Goal: Task Accomplishment & Management: Manage account settings

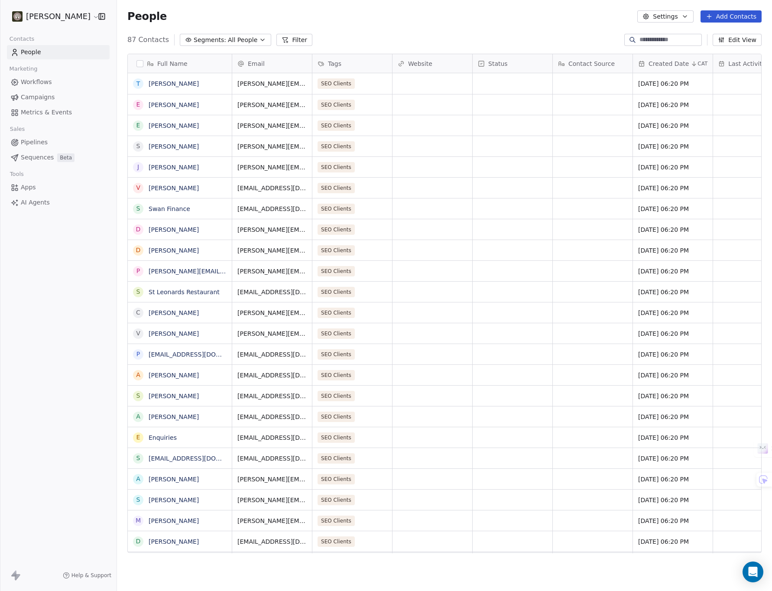
scroll to position [514, 649]
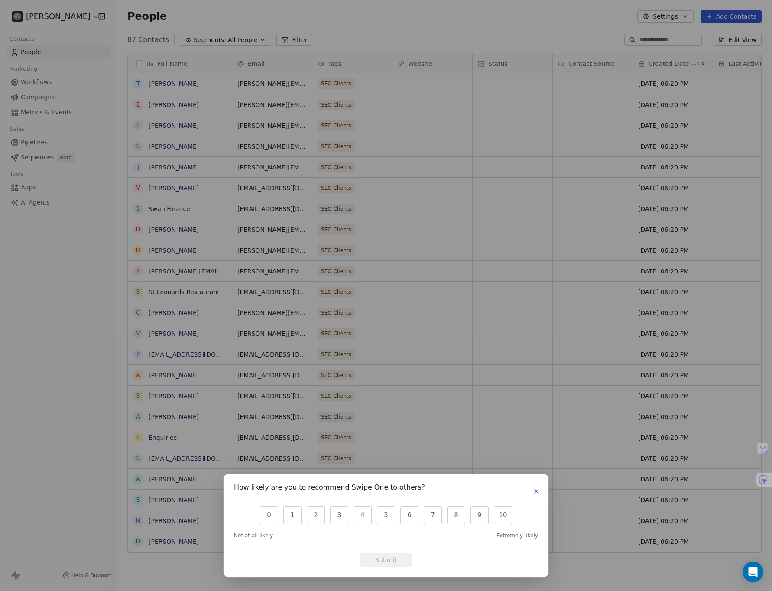
click at [539, 491] on icon "button" at bounding box center [536, 491] width 7 height 7
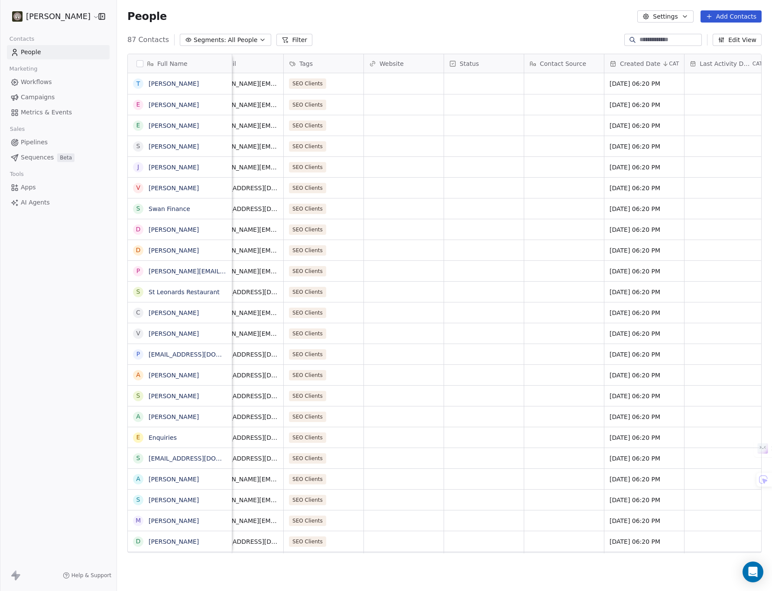
scroll to position [0, 0]
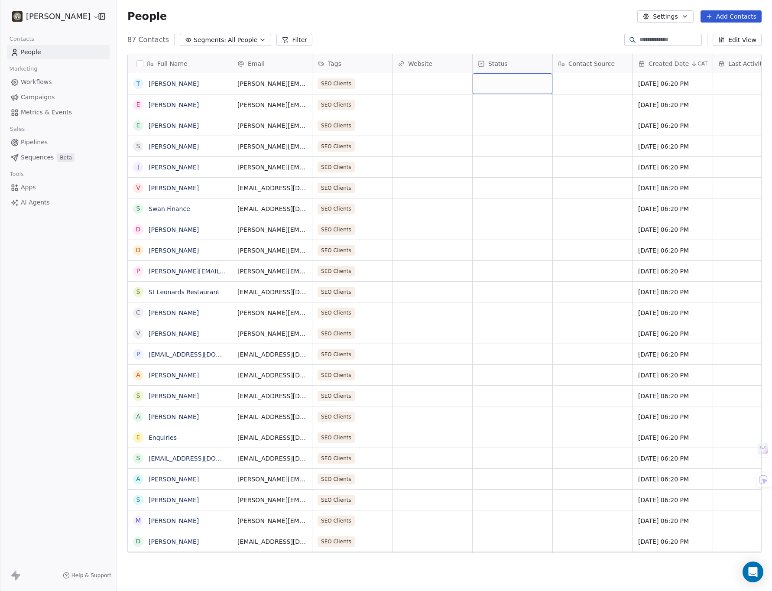
click at [494, 82] on div "grid" at bounding box center [513, 83] width 80 height 21
click at [491, 80] on div "grid" at bounding box center [513, 83] width 80 height 21
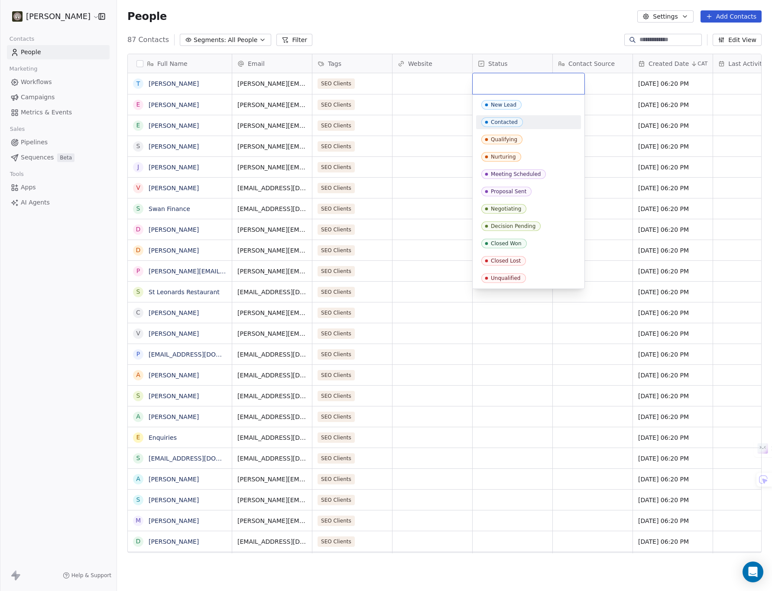
click at [397, 213] on html "Oak [PERSON_NAME] Contacts People Marketing Workflows Campaigns Metrics & Event…" at bounding box center [386, 295] width 772 height 591
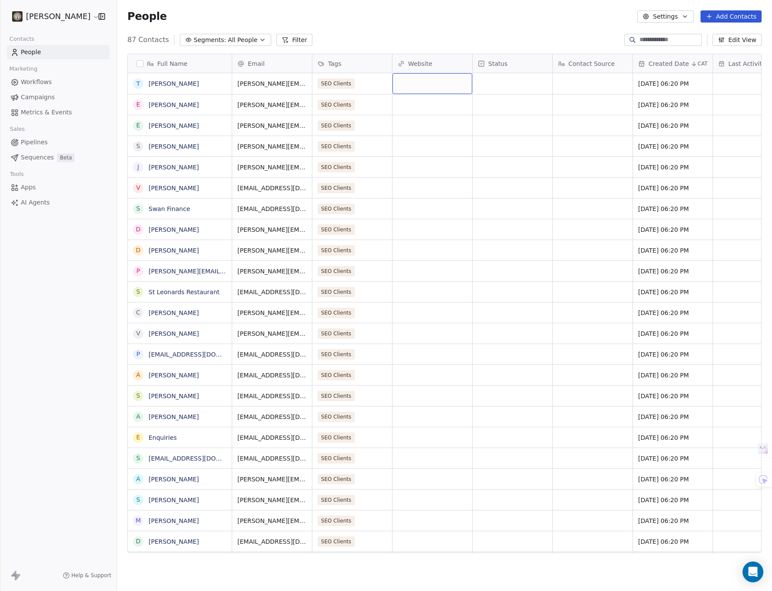
click at [406, 86] on div "grid" at bounding box center [433, 83] width 80 height 21
click at [398, 84] on input "**********" at bounding box center [433, 83] width 76 height 17
type input "**********"
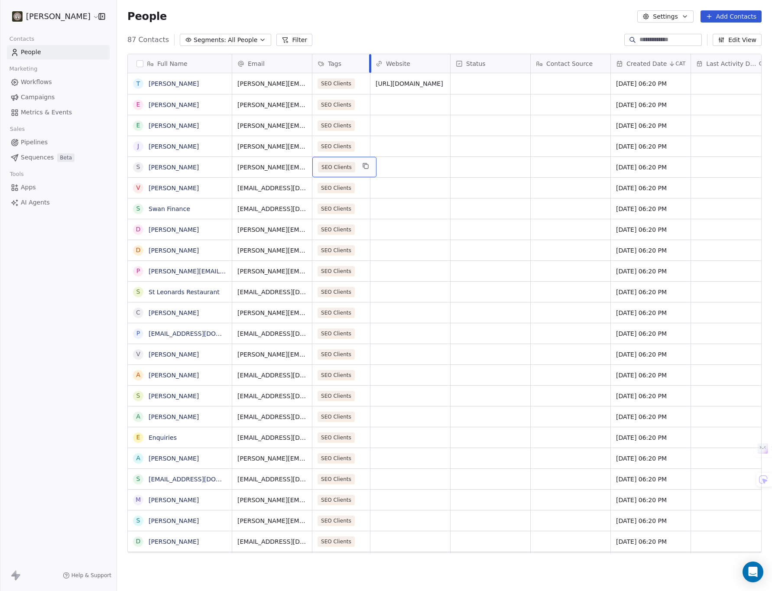
drag, startPoint x: 391, startPoint y: 64, endPoint x: 370, endPoint y: 61, distance: 21.8
click at [370, 61] on div at bounding box center [370, 63] width 2 height 19
drag, startPoint x: 333, startPoint y: 32, endPoint x: 302, endPoint y: 35, distance: 31.8
click at [333, 32] on div "People Settings Add Contacts" at bounding box center [444, 16] width 655 height 33
click at [250, 40] on span "All People" at bounding box center [242, 40] width 29 height 9
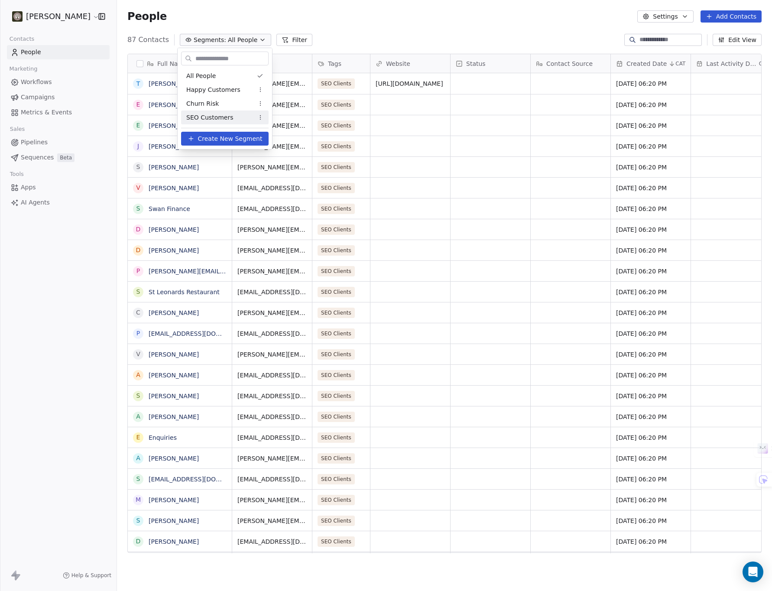
click at [216, 117] on span "SEO Customers" at bounding box center [209, 117] width 47 height 9
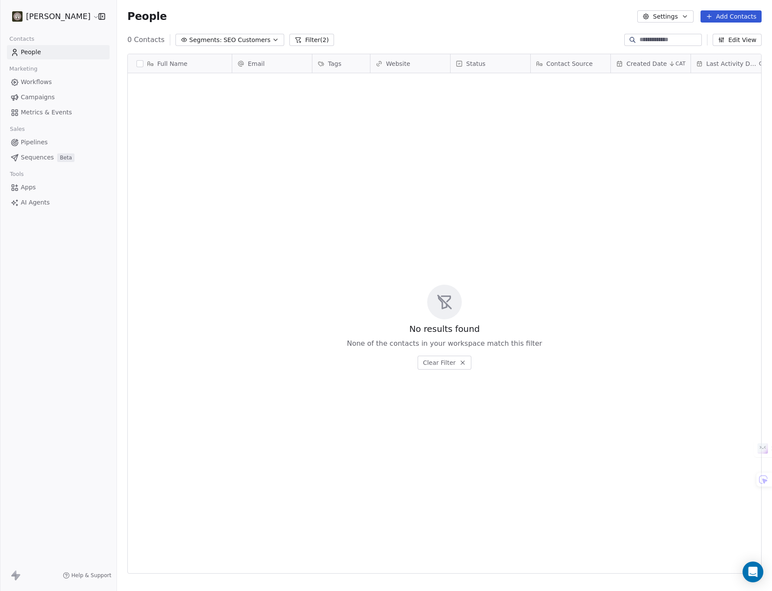
scroll to position [514, 649]
click at [302, 42] on button "Filter (2)" at bounding box center [311, 40] width 45 height 12
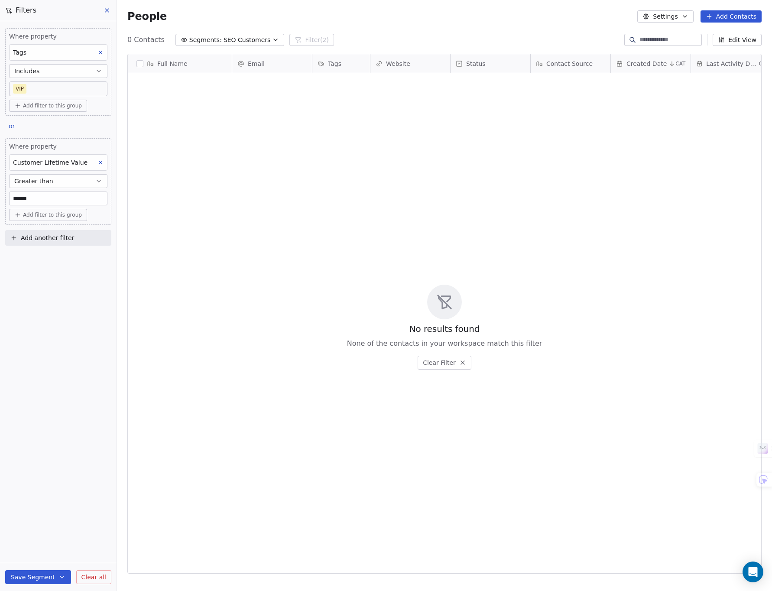
click at [20, 86] on body "Oak [PERSON_NAME] Contacts People Marketing Workflows Campaigns Metrics & Event…" at bounding box center [386, 295] width 772 height 591
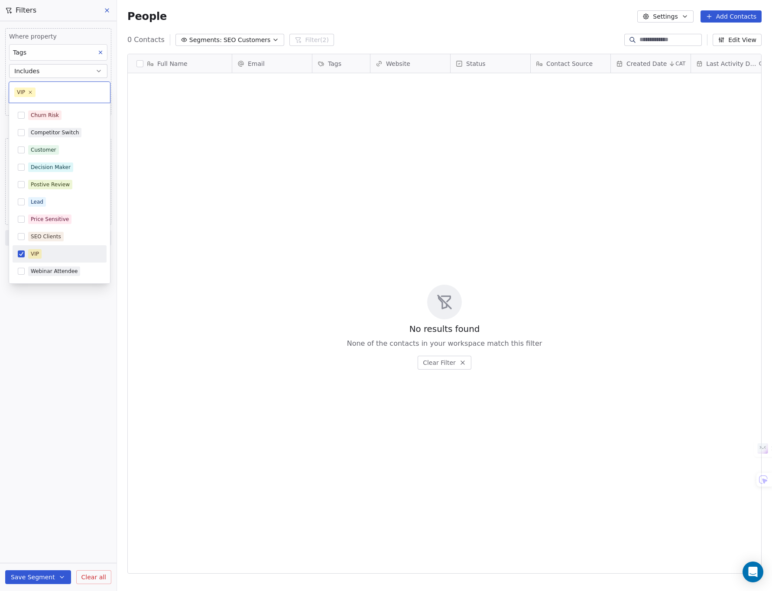
click at [21, 254] on button "Suggestions" at bounding box center [21, 253] width 7 height 7
click at [20, 239] on button "Suggestions" at bounding box center [21, 236] width 7 height 7
click at [40, 338] on html "Oak [PERSON_NAME] Contacts People Marketing Workflows Campaigns Metrics & Event…" at bounding box center [386, 295] width 772 height 591
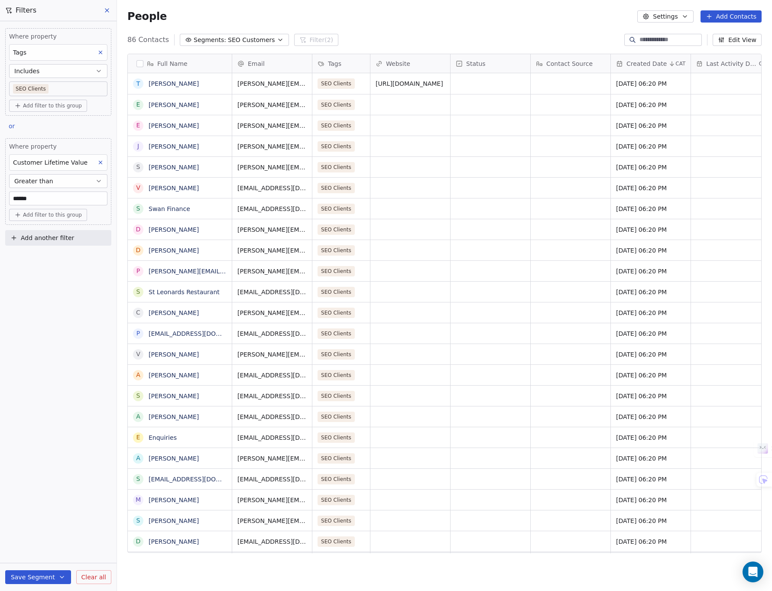
click at [41, 293] on div "Where property Tags Includes SEO Clients Add filter to this group or Where prop…" at bounding box center [58, 306] width 117 height 570
click at [101, 161] on icon at bounding box center [101, 162] width 6 height 6
click at [59, 188] on div "Where property Tags Includes SEO Clients Add filter to this group Add another f…" at bounding box center [58, 306] width 117 height 570
click at [55, 574] on button "Save Segment" at bounding box center [38, 577] width 66 height 14
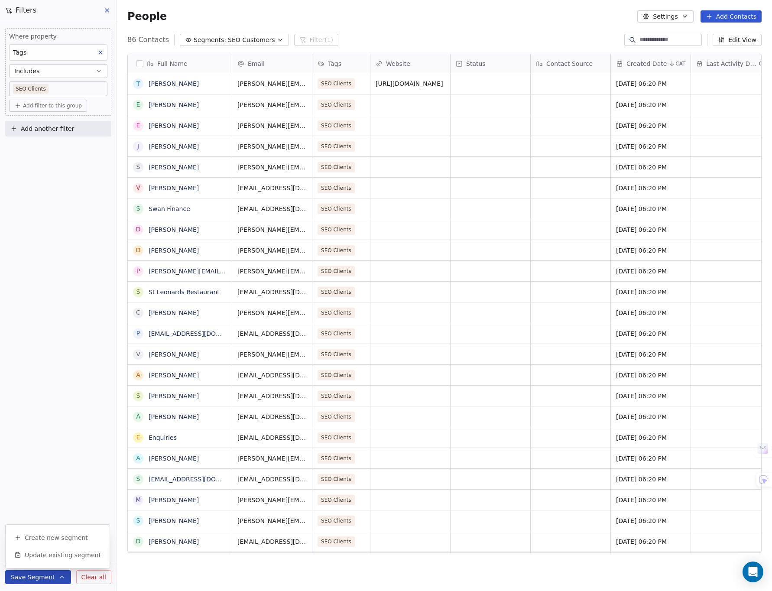
click at [49, 404] on div "Where property Tags Includes SEO Clients Add filter to this group Add another f…" at bounding box center [58, 306] width 117 height 570
click at [33, 576] on button "Save Segment" at bounding box center [38, 577] width 66 height 14
click at [39, 556] on span "Update existing segment" at bounding box center [63, 555] width 76 height 9
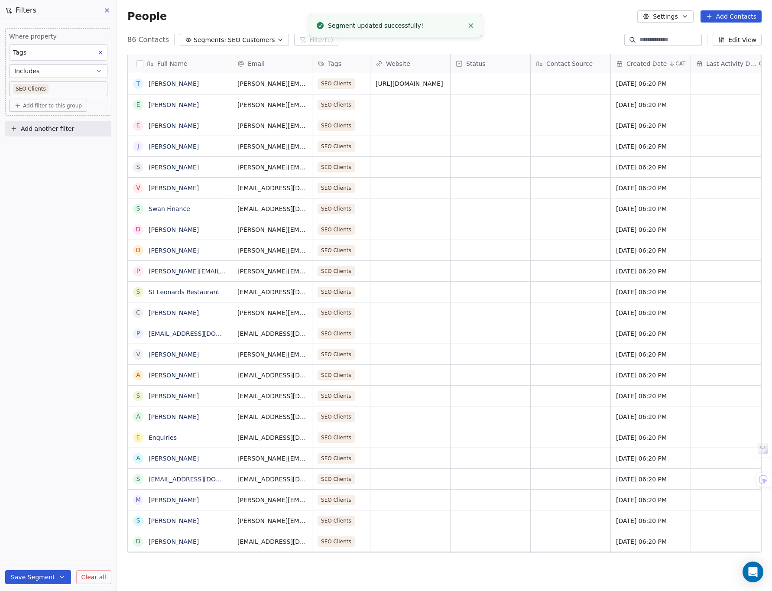
click at [82, 198] on div "Where property Tags Includes SEO Clients Add filter to this group Add another f…" at bounding box center [58, 306] width 117 height 570
click at [241, 39] on span "SEO Customers" at bounding box center [251, 40] width 47 height 9
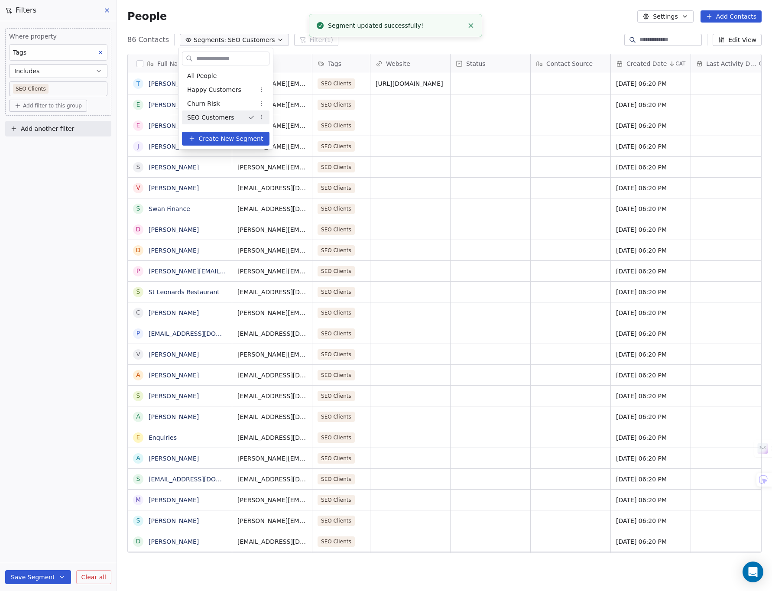
click at [204, 116] on span "SEO Customers" at bounding box center [210, 117] width 47 height 9
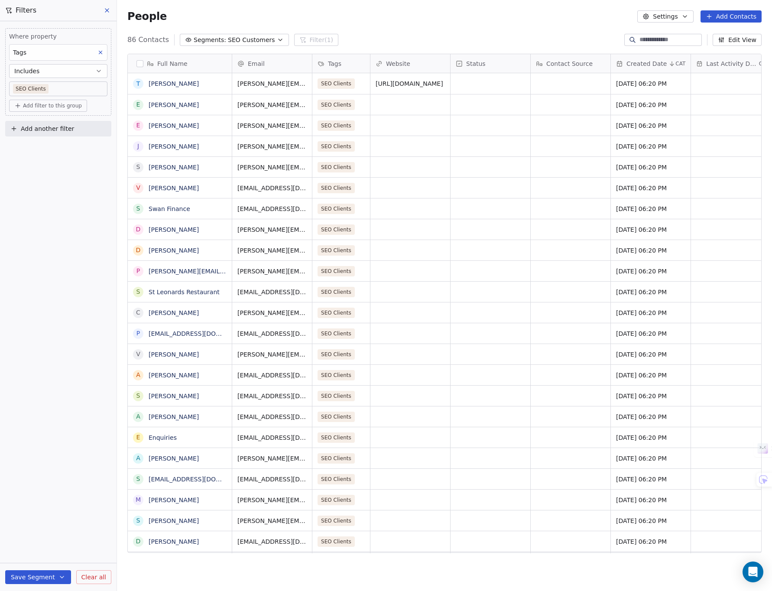
click at [79, 215] on div "Where property Tags Includes SEO Clients Add filter to this group Add another f…" at bounding box center [58, 306] width 117 height 570
click at [428, 83] on link "[URL][DOMAIN_NAME]" at bounding box center [410, 83] width 68 height 7
click at [69, 269] on div "Where property Tags Includes SEO Clients Add filter to this group Add another f…" at bounding box center [58, 306] width 117 height 570
click at [173, 104] on link "[PERSON_NAME]" at bounding box center [174, 104] width 50 height 7
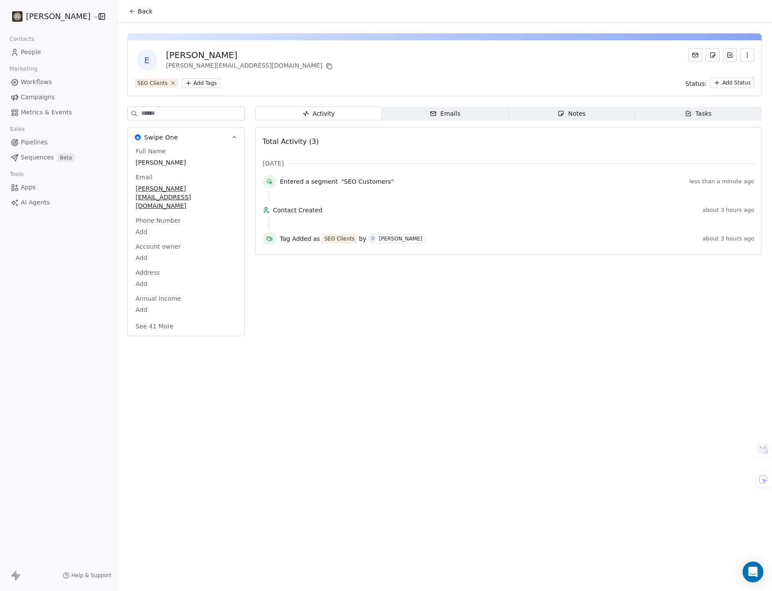
click at [746, 55] on icon "button" at bounding box center [747, 55] width 7 height 7
click at [723, 77] on div "Delete" at bounding box center [735, 74] width 58 height 14
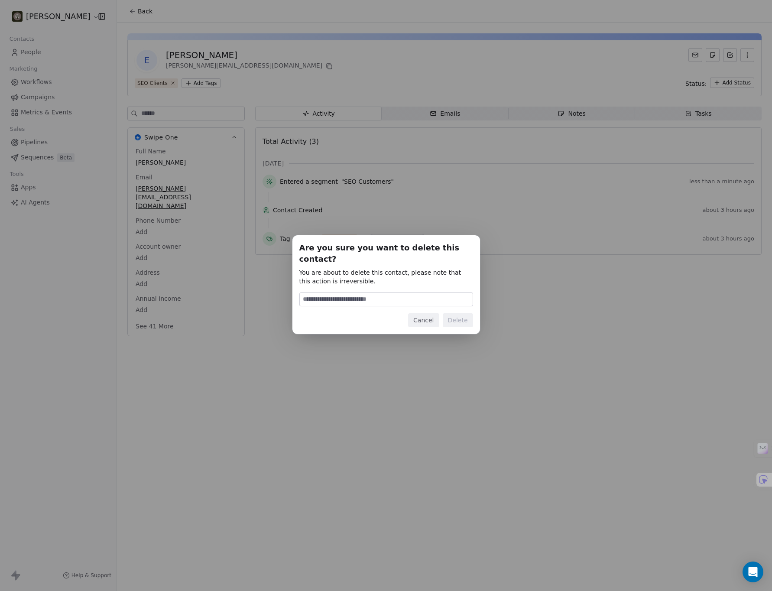
click at [351, 298] on input at bounding box center [386, 299] width 173 height 13
type input "******"
click at [461, 313] on button "Delete" at bounding box center [458, 320] width 30 height 14
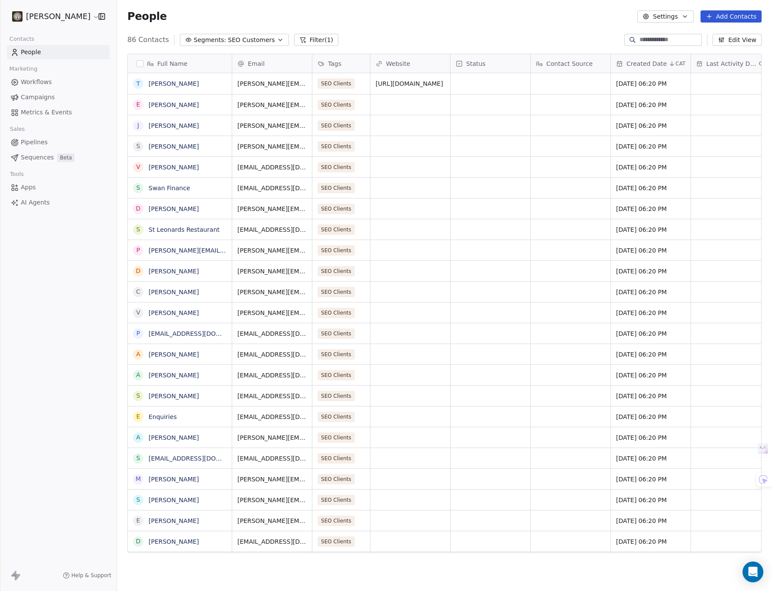
click at [140, 62] on button "button" at bounding box center [140, 63] width 7 height 7
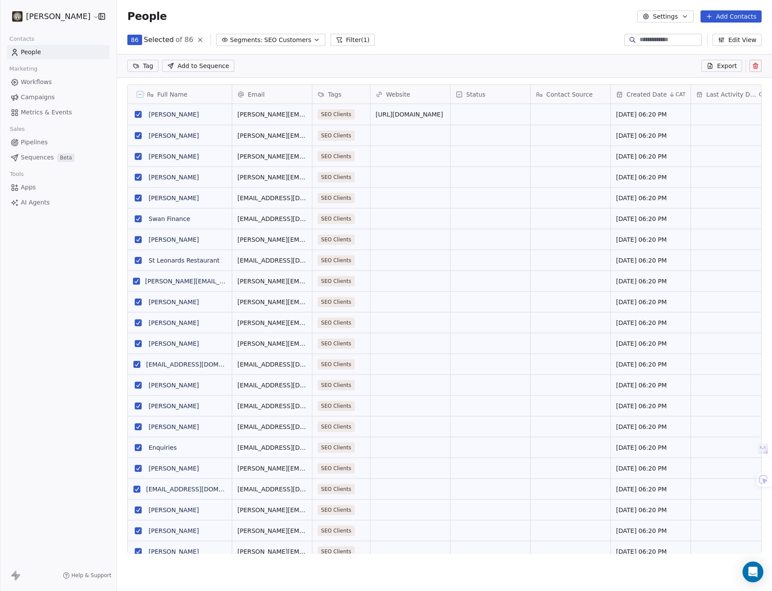
click at [138, 94] on icon at bounding box center [140, 94] width 4 height 4
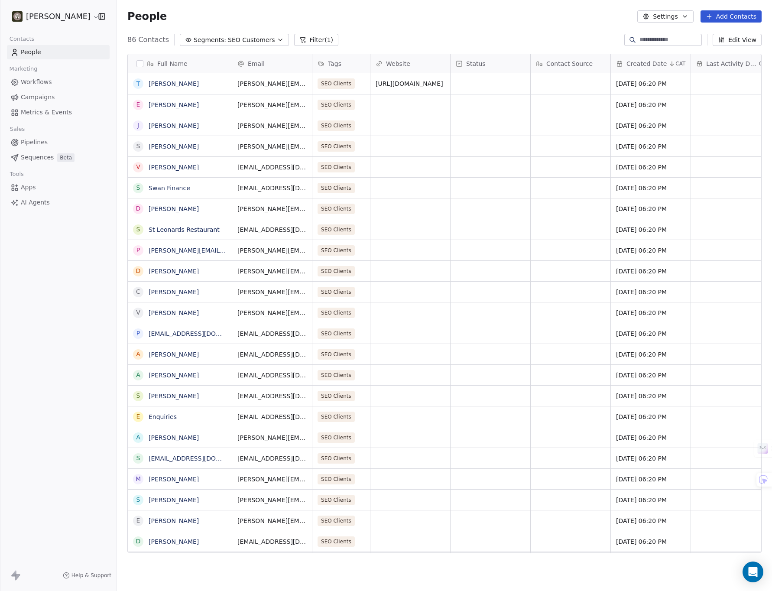
scroll to position [514, 649]
click at [137, 126] on button "grid" at bounding box center [138, 125] width 7 height 7
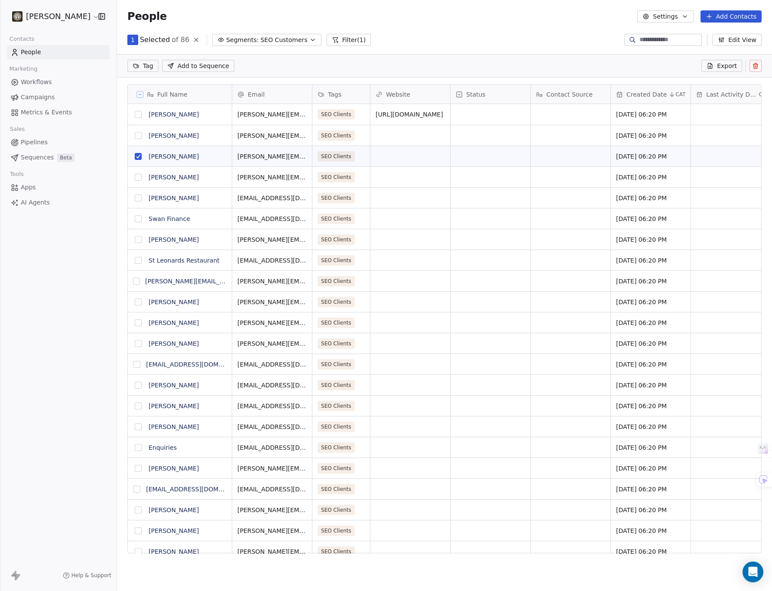
scroll to position [484, 649]
click at [139, 135] on button "grid" at bounding box center [138, 135] width 7 height 7
click at [140, 176] on button "grid" at bounding box center [138, 177] width 7 height 7
click at [138, 219] on button "grid" at bounding box center [138, 218] width 7 height 7
click at [137, 241] on button "grid" at bounding box center [138, 239] width 7 height 7
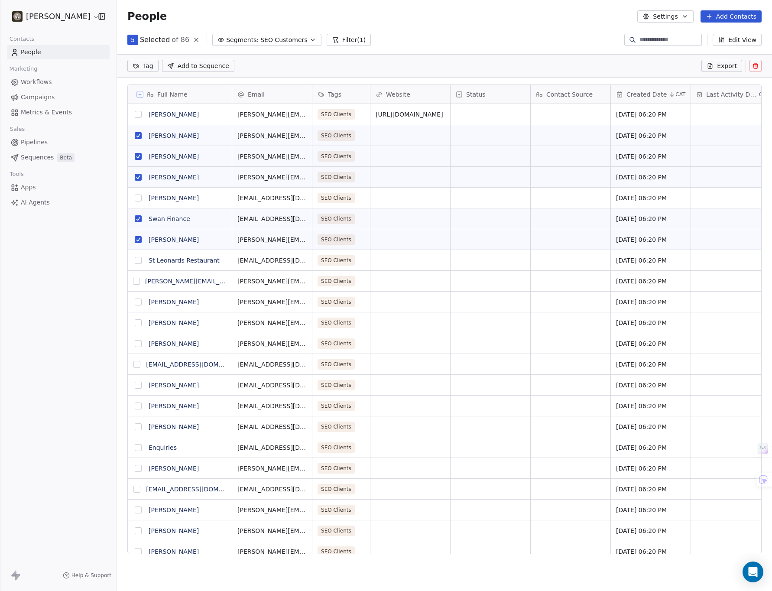
click at [138, 260] on button "grid" at bounding box center [138, 260] width 7 height 7
click at [139, 280] on button "grid" at bounding box center [136, 281] width 7 height 7
click at [138, 301] on button "grid" at bounding box center [138, 302] width 7 height 7
click at [139, 322] on button "grid" at bounding box center [138, 322] width 7 height 7
click at [139, 344] on button "grid" at bounding box center [138, 343] width 7 height 7
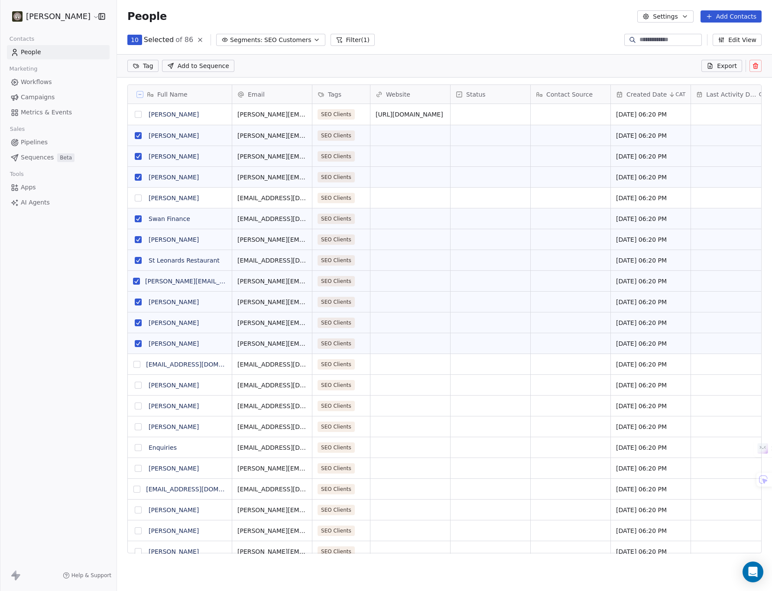
click at [138, 367] on button "grid" at bounding box center [136, 364] width 7 height 7
click at [137, 383] on button "grid" at bounding box center [138, 385] width 7 height 7
click at [136, 407] on button "grid" at bounding box center [138, 406] width 7 height 7
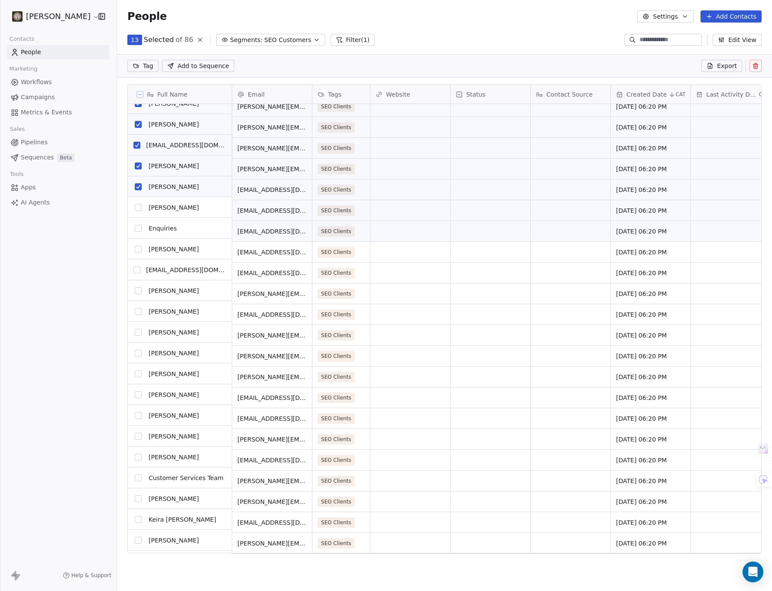
scroll to position [219, 0]
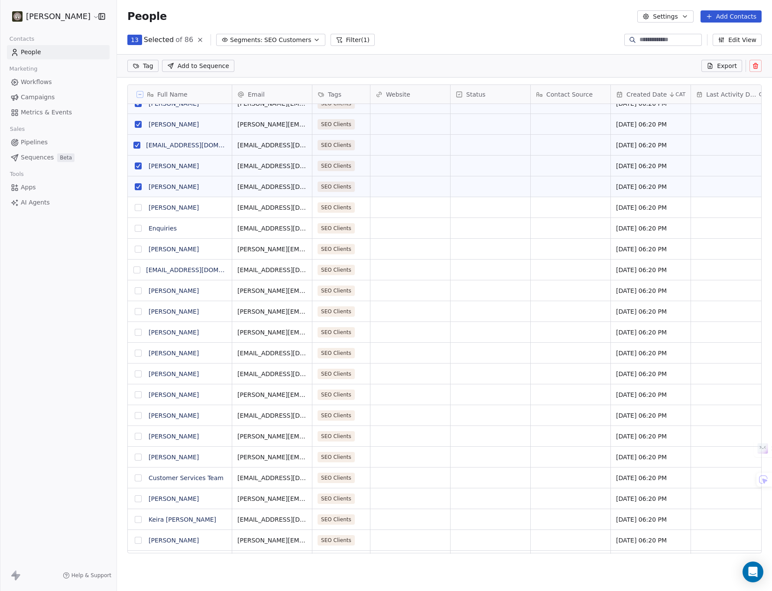
click at [139, 207] on button "grid" at bounding box center [138, 207] width 7 height 7
click at [139, 228] on button "grid" at bounding box center [138, 228] width 7 height 7
click at [138, 248] on button "grid" at bounding box center [138, 249] width 7 height 7
click at [139, 291] on button "grid" at bounding box center [138, 290] width 7 height 7
click at [139, 312] on button "grid" at bounding box center [138, 311] width 7 height 7
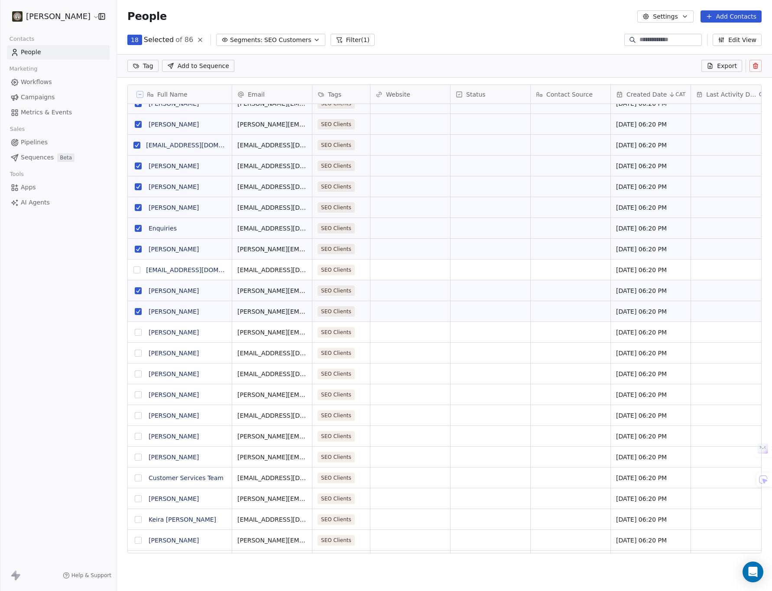
click at [137, 331] on button "grid" at bounding box center [138, 332] width 7 height 7
click at [136, 352] on button "grid" at bounding box center [138, 353] width 7 height 7
click at [138, 395] on button "grid" at bounding box center [138, 394] width 7 height 7
click at [137, 413] on button "grid" at bounding box center [138, 415] width 7 height 7
click at [137, 437] on button "grid" at bounding box center [138, 436] width 7 height 7
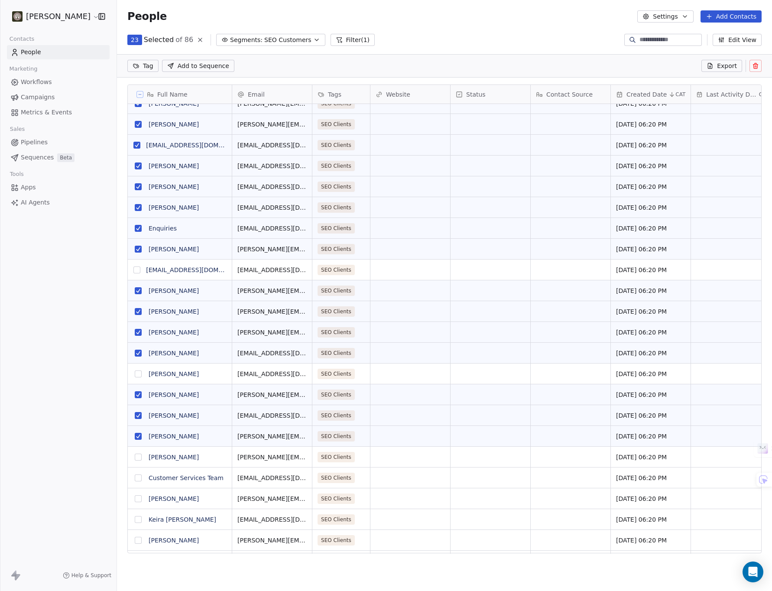
click at [136, 457] on button "grid" at bounding box center [138, 457] width 7 height 7
click at [138, 478] on button "grid" at bounding box center [138, 478] width 7 height 7
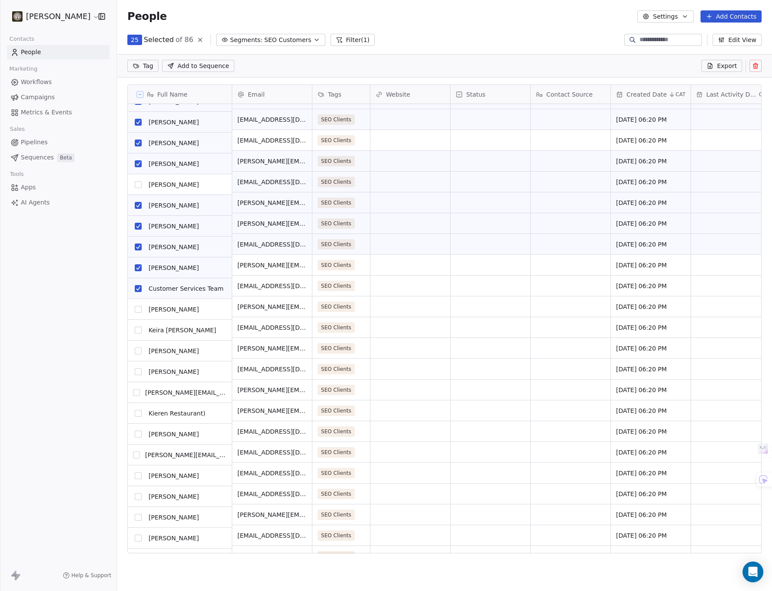
scroll to position [453, 0]
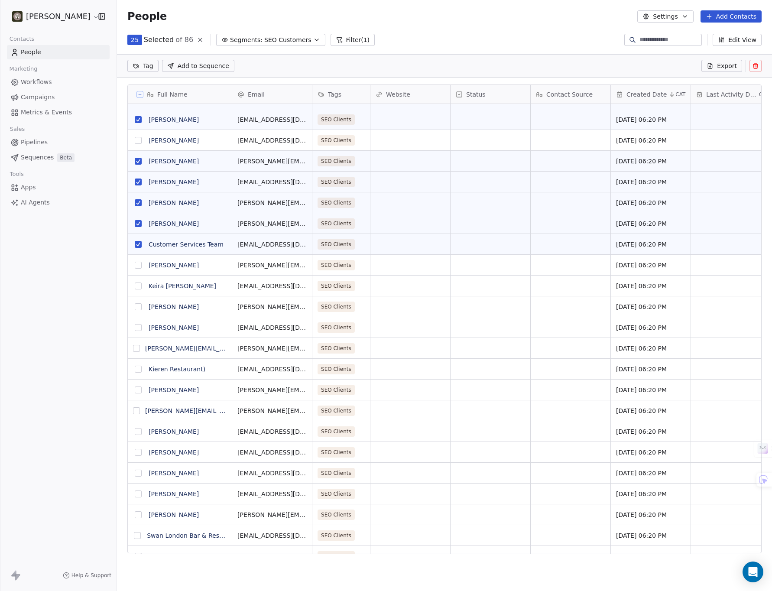
click at [137, 285] on button "grid" at bounding box center [138, 286] width 7 height 7
click at [141, 327] on button "grid" at bounding box center [138, 327] width 7 height 7
click at [140, 453] on button "grid" at bounding box center [138, 452] width 7 height 7
click at [137, 474] on button "grid" at bounding box center [138, 473] width 7 height 7
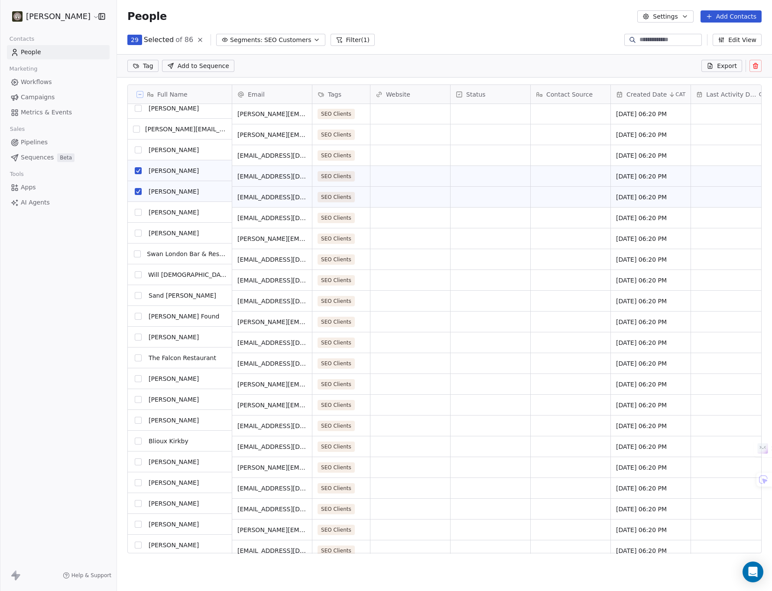
scroll to position [735, 0]
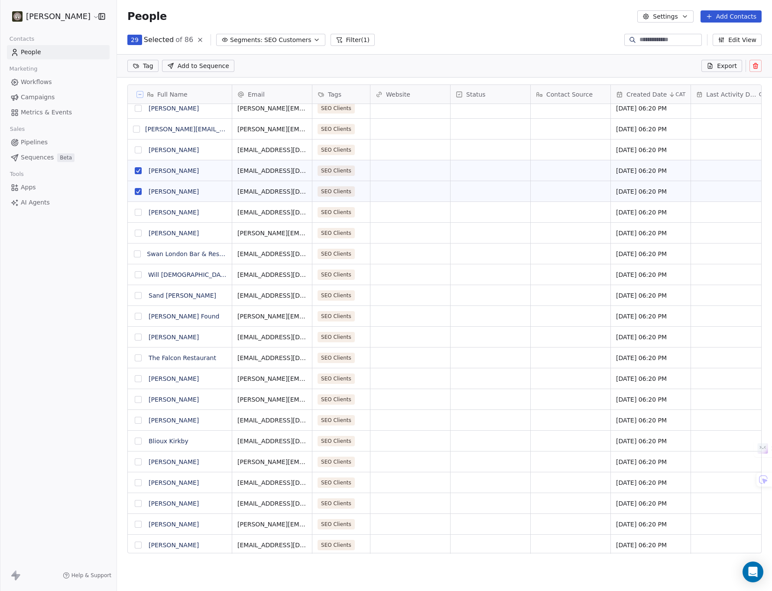
click at [137, 234] on button "grid" at bounding box center [138, 233] width 7 height 7
click at [137, 252] on button "grid" at bounding box center [137, 253] width 7 height 7
click at [136, 271] on button "grid" at bounding box center [138, 274] width 7 height 7
click at [135, 294] on button "grid" at bounding box center [138, 295] width 7 height 7
click at [138, 318] on button "grid" at bounding box center [138, 316] width 7 height 7
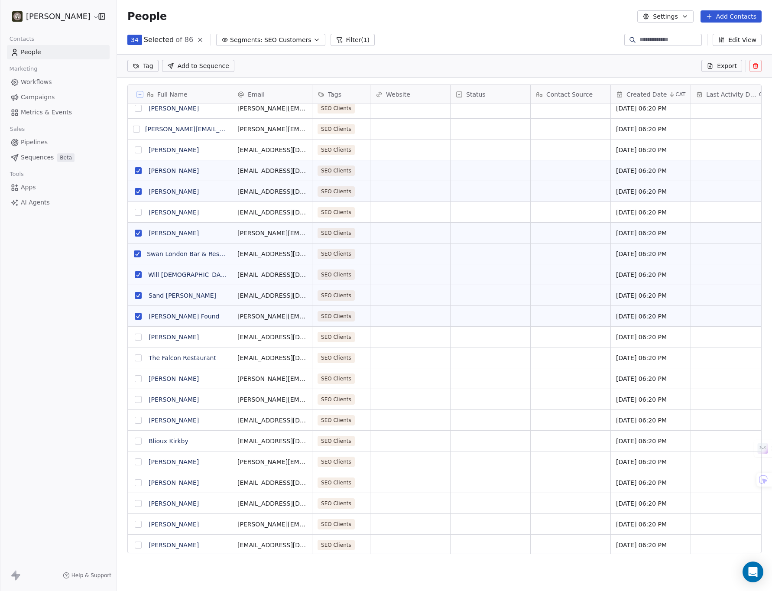
click at [140, 399] on button "grid" at bounding box center [138, 399] width 7 height 7
click at [138, 419] on button "grid" at bounding box center [138, 420] width 7 height 7
click at [140, 442] on button "grid" at bounding box center [138, 441] width 7 height 7
click at [139, 462] on button "grid" at bounding box center [138, 462] width 7 height 7
click at [137, 504] on button "grid" at bounding box center [138, 503] width 7 height 7
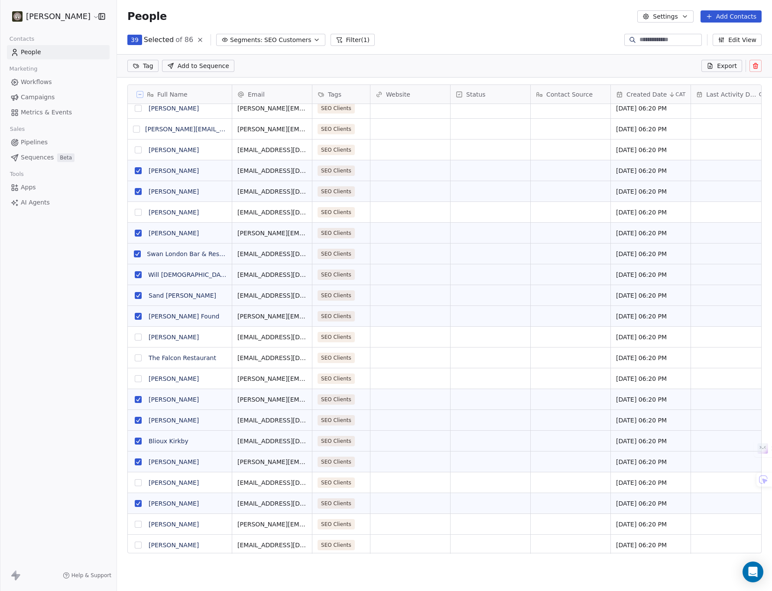
click at [137, 522] on button "grid" at bounding box center [138, 524] width 7 height 7
click at [140, 545] on button "grid" at bounding box center [138, 545] width 7 height 7
click at [753, 66] on icon at bounding box center [755, 65] width 7 height 7
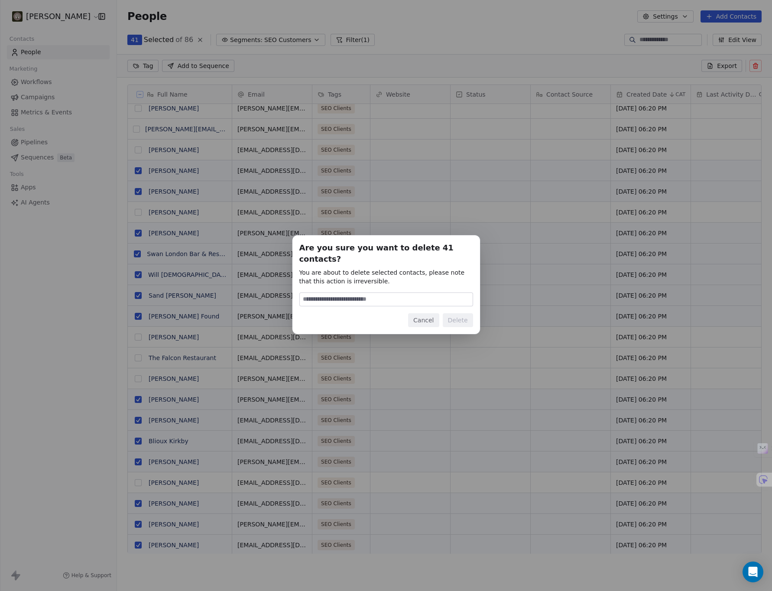
click at [342, 293] on input at bounding box center [386, 299] width 173 height 13
type input "******"
click at [452, 313] on button "Delete" at bounding box center [458, 320] width 30 height 14
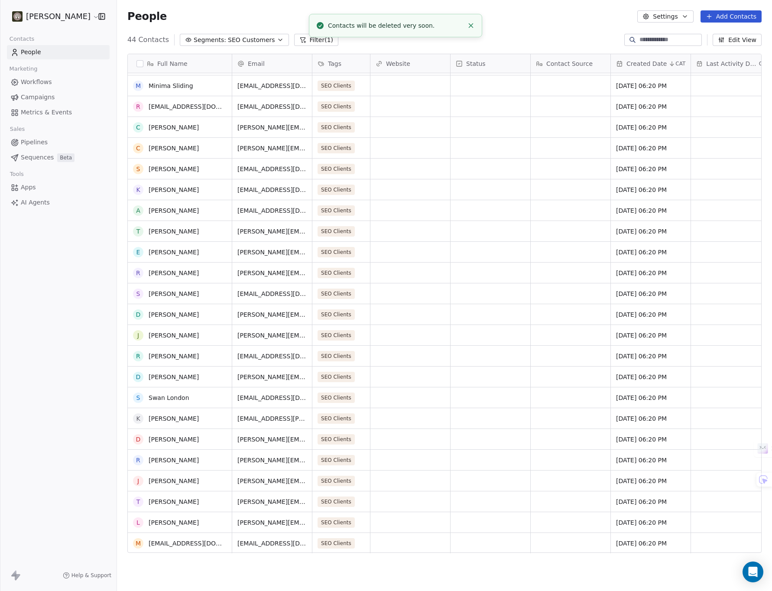
scroll to position [435, 0]
click at [137, 168] on button "grid" at bounding box center [138, 169] width 7 height 7
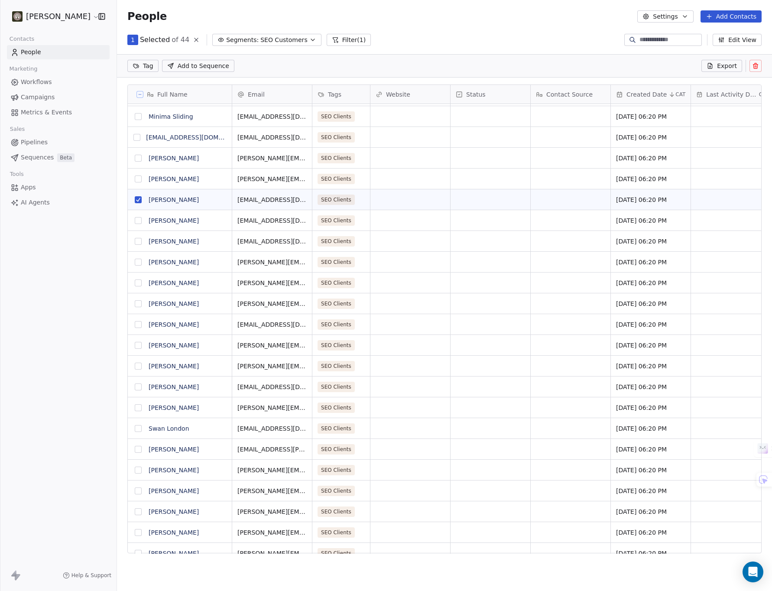
scroll to position [484, 649]
click at [139, 135] on button "grid" at bounding box center [136, 137] width 7 height 7
click at [137, 115] on button "grid" at bounding box center [138, 116] width 7 height 7
click at [136, 222] on button "grid" at bounding box center [138, 220] width 7 height 7
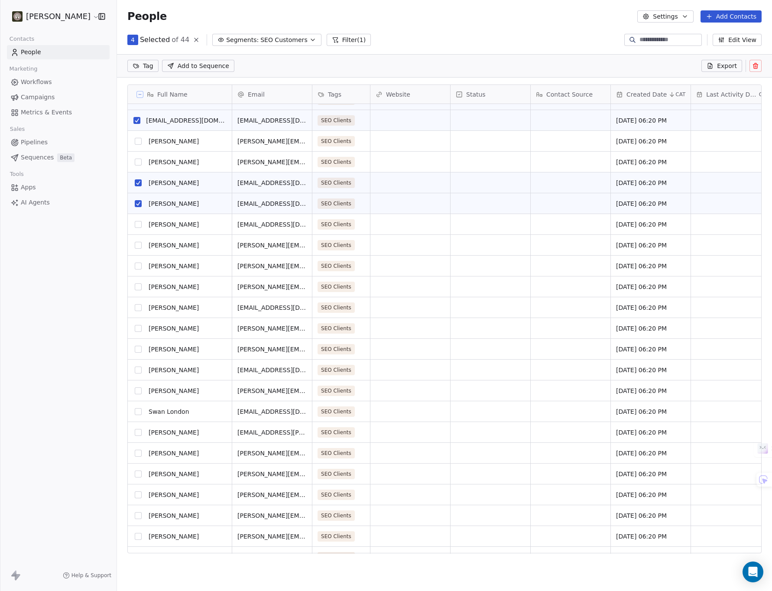
scroll to position [458, 0]
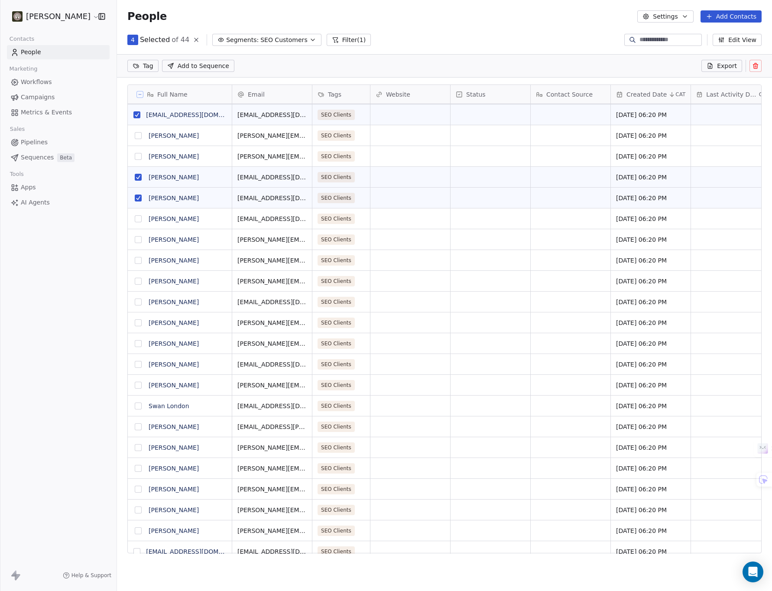
click at [137, 258] on button "grid" at bounding box center [138, 260] width 7 height 7
click at [135, 281] on button "grid" at bounding box center [138, 281] width 7 height 7
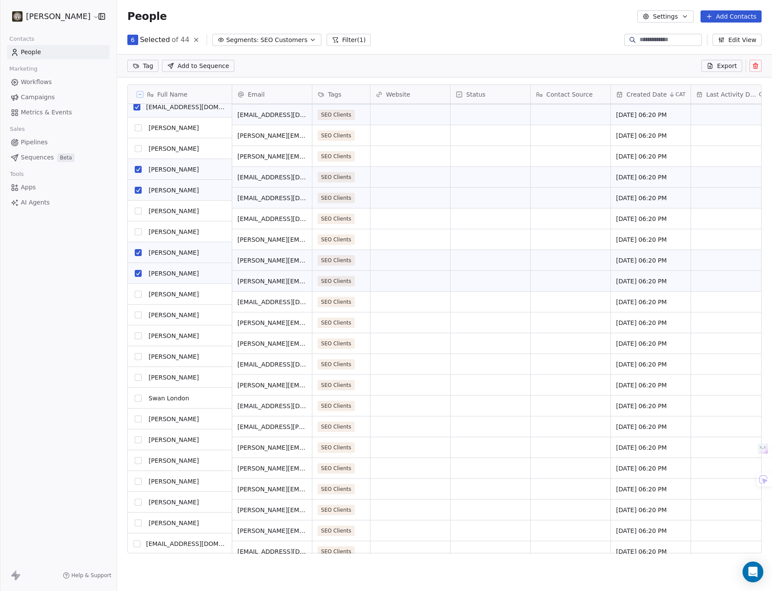
scroll to position [465, 0]
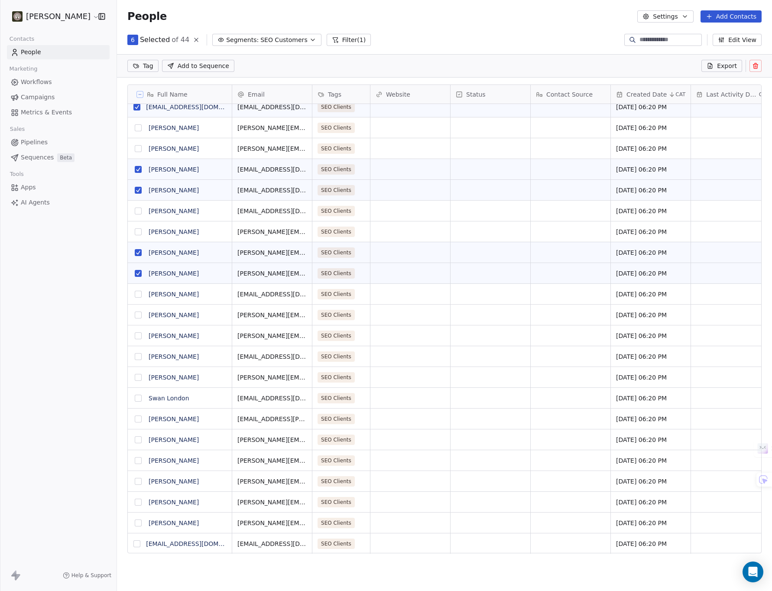
click at [138, 315] on button "grid" at bounding box center [138, 315] width 7 height 7
click at [137, 336] on button "grid" at bounding box center [138, 335] width 7 height 7
click at [135, 355] on button "grid" at bounding box center [138, 356] width 7 height 7
click at [137, 398] on button "grid" at bounding box center [138, 398] width 7 height 7
click at [139, 378] on button "grid" at bounding box center [138, 377] width 7 height 7
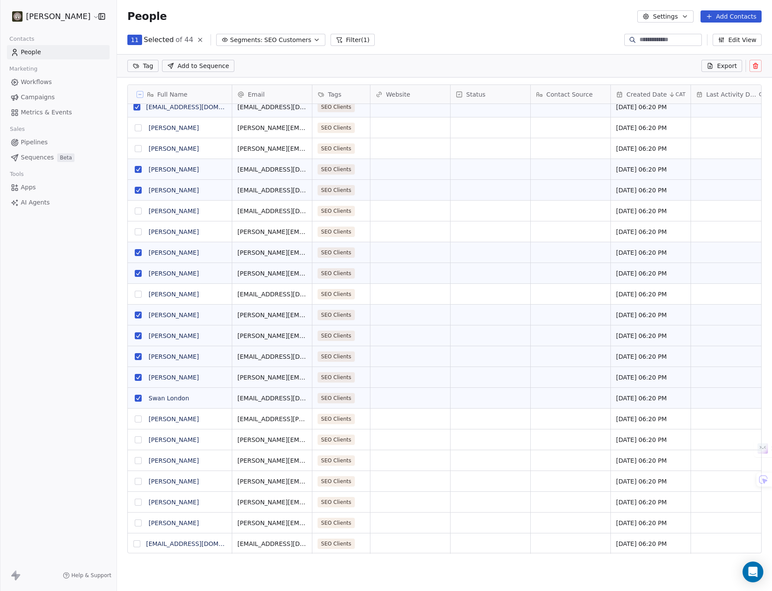
click at [137, 419] on button "grid" at bounding box center [138, 419] width 7 height 7
click at [138, 461] on button "grid" at bounding box center [138, 460] width 7 height 7
click at [139, 482] on button "grid" at bounding box center [138, 481] width 7 height 7
click at [140, 522] on button "grid" at bounding box center [138, 523] width 7 height 7
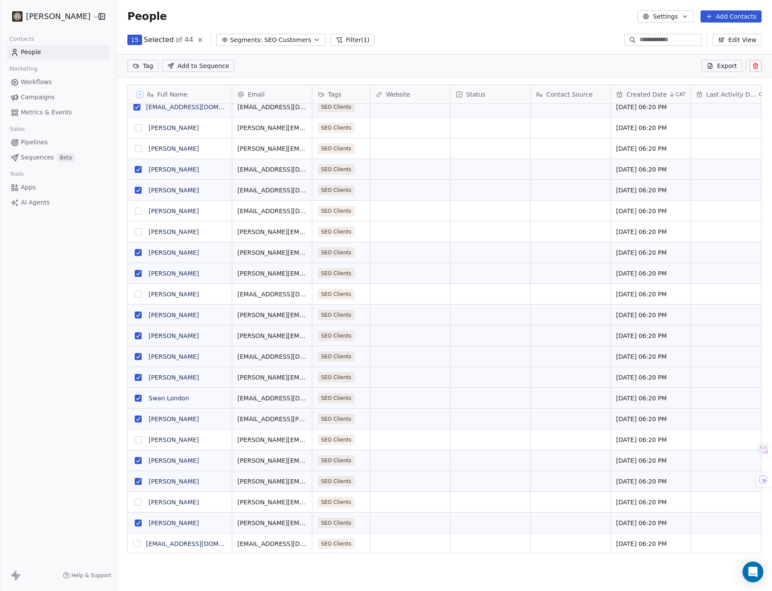
click at [137, 545] on button "grid" at bounding box center [136, 543] width 7 height 7
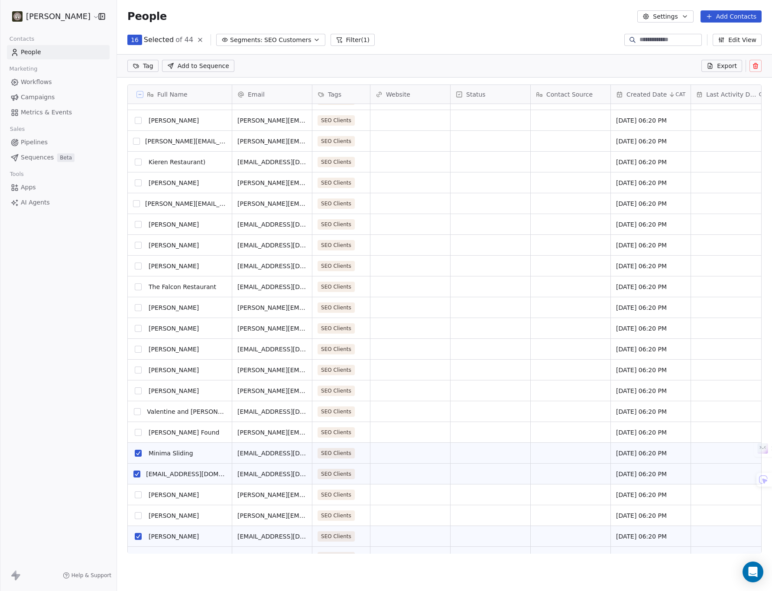
scroll to position [0, 0]
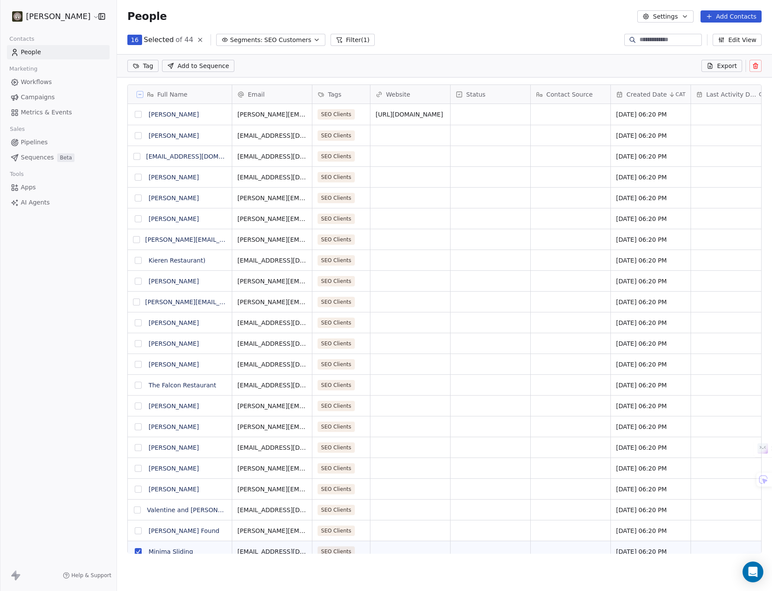
click at [755, 64] on icon at bounding box center [755, 65] width 7 height 7
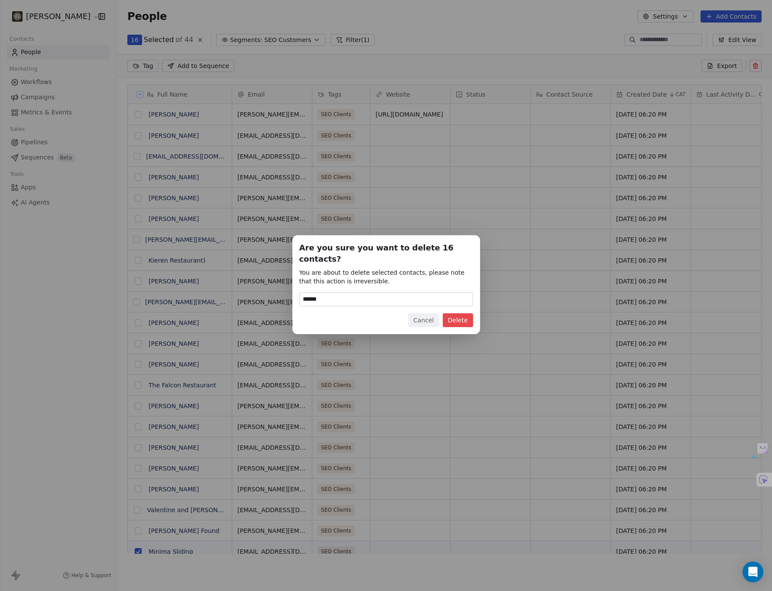
click at [459, 316] on button "Delete" at bounding box center [458, 320] width 30 height 14
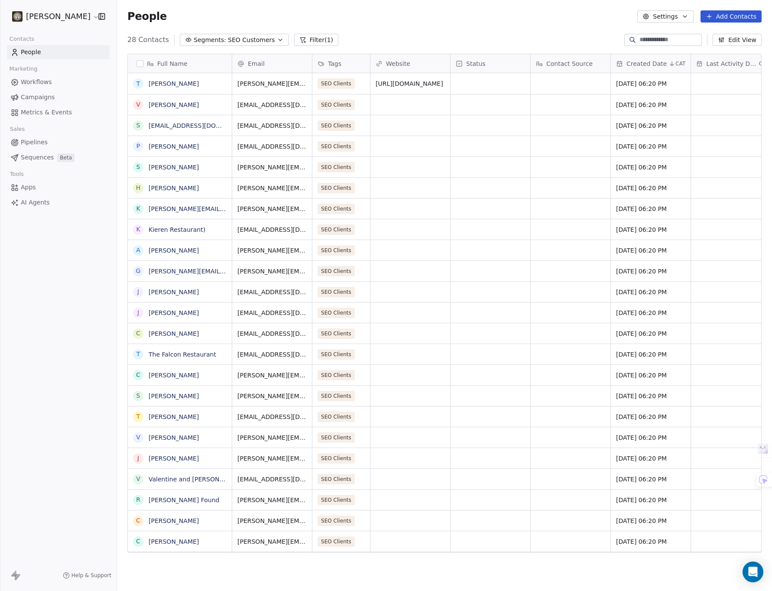
click at [16, 319] on div "Oak [PERSON_NAME] Contacts People Marketing Workflows Campaigns Metrics & Event…" at bounding box center [58, 295] width 117 height 591
click at [251, 41] on span "SEO Customers" at bounding box center [251, 40] width 47 height 9
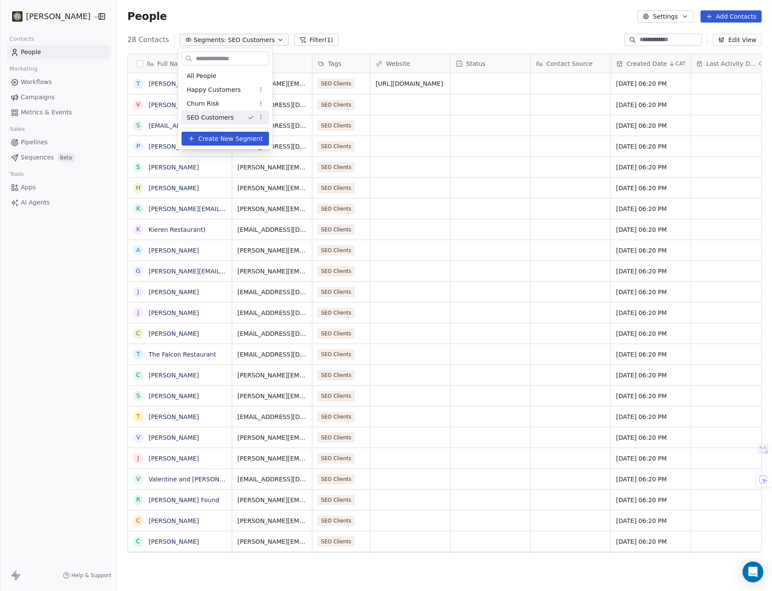
click at [447, 25] on html "Oak [PERSON_NAME] Contacts People Marketing Workflows Campaigns Metrics & Event…" at bounding box center [386, 299] width 772 height 598
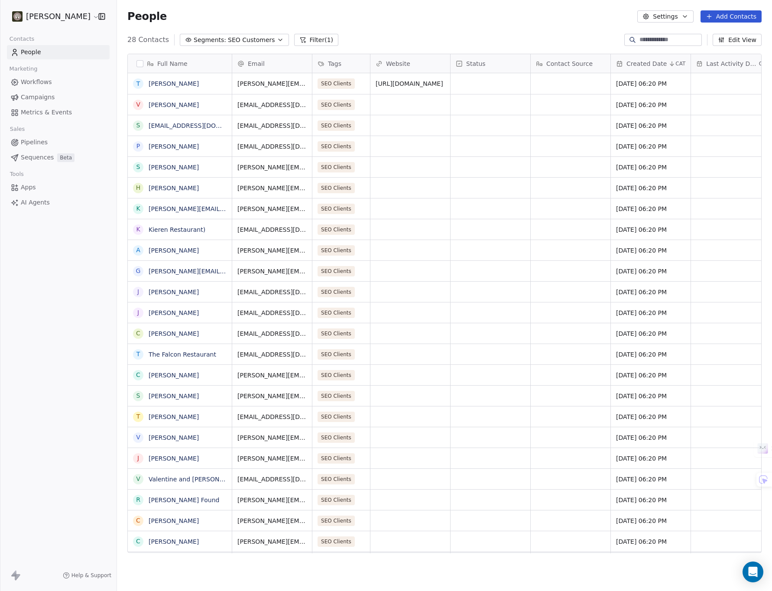
click at [45, 52] on link "People" at bounding box center [58, 52] width 103 height 14
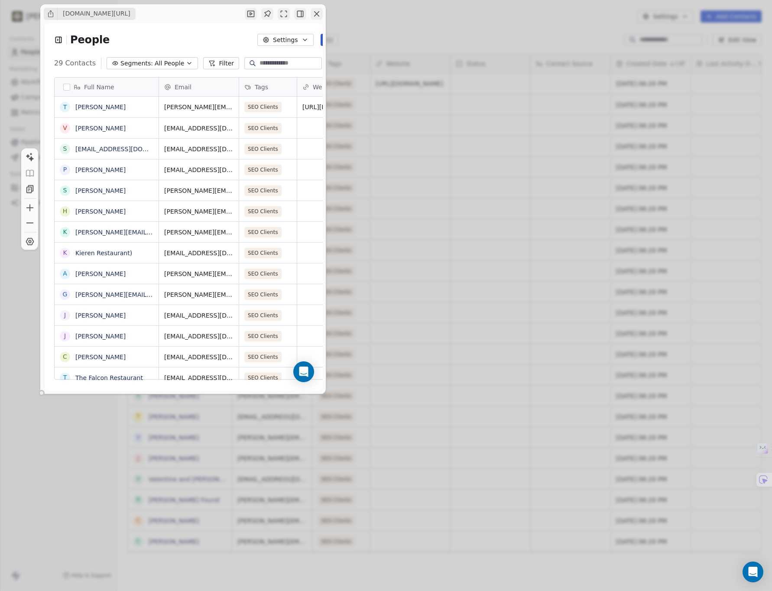
scroll to position [317, 341]
click at [317, 13] on icon "button" at bounding box center [316, 14] width 9 height 9
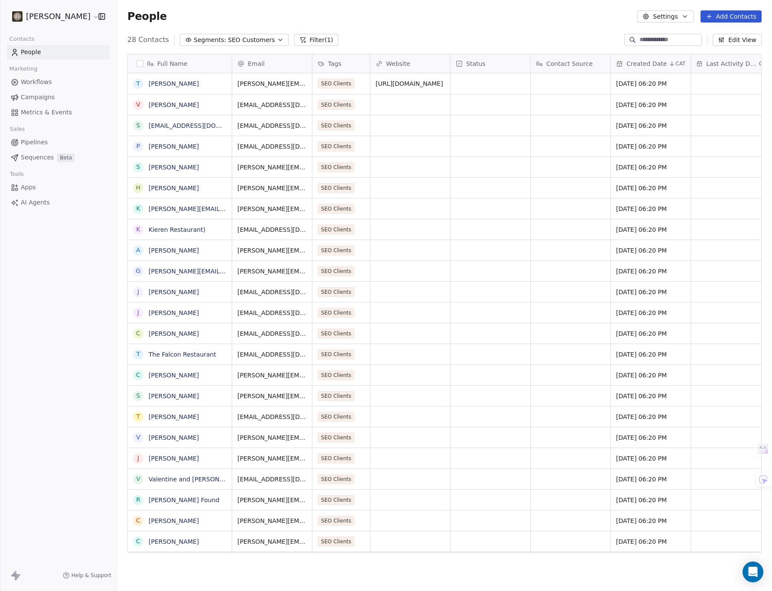
click at [228, 41] on span "SEO Customers" at bounding box center [251, 40] width 47 height 9
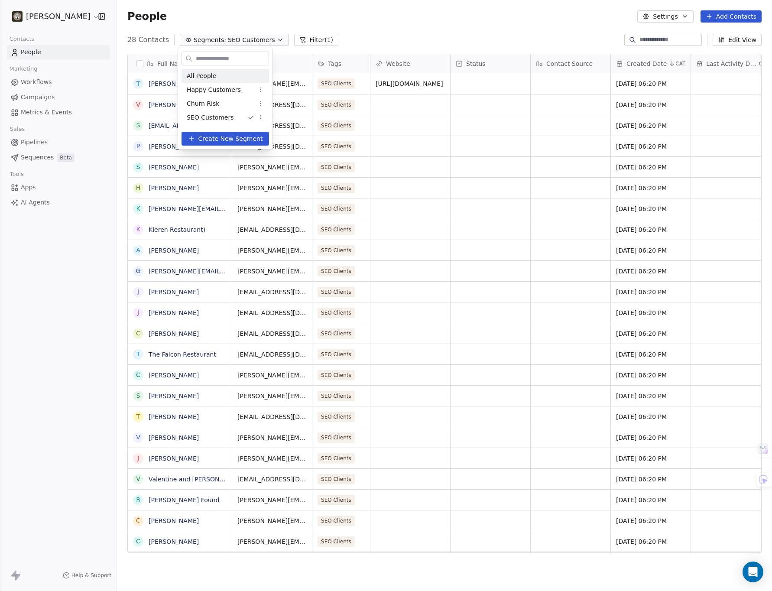
click at [203, 76] on span "All People" at bounding box center [201, 76] width 29 height 9
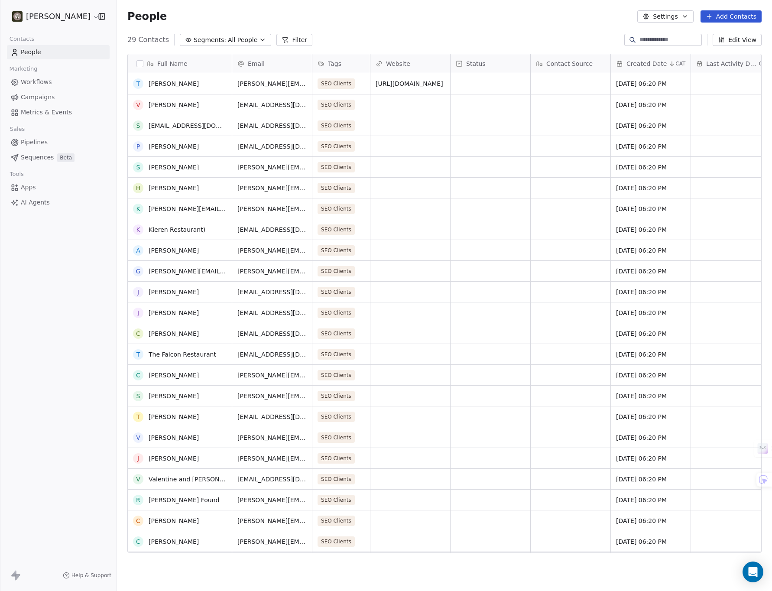
scroll to position [0, 0]
click at [171, 106] on link "[PERSON_NAME]" at bounding box center [174, 104] width 50 height 7
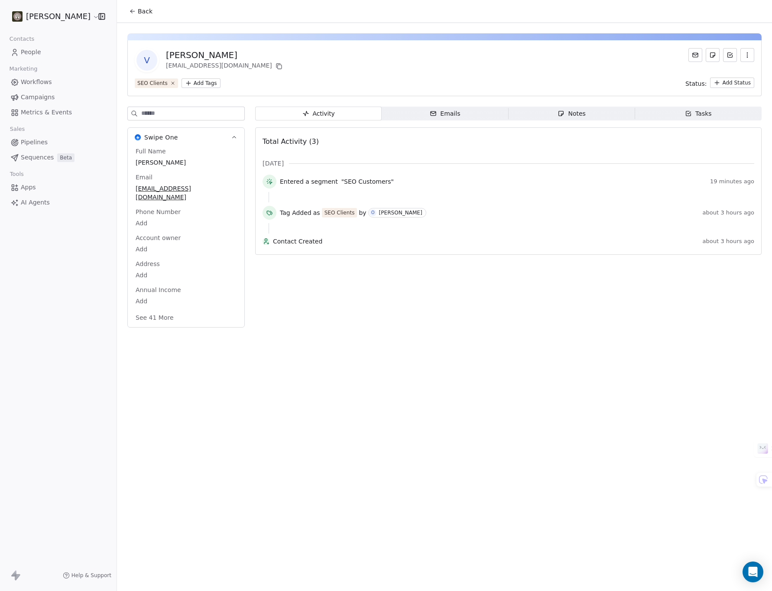
click at [442, 116] on div "Emails" at bounding box center [445, 113] width 30 height 9
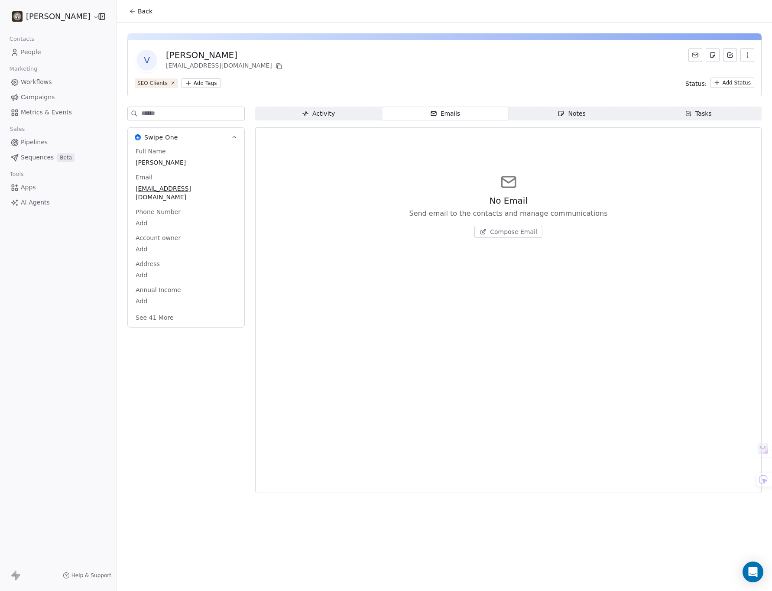
click at [544, 108] on span "Notes Notes" at bounding box center [572, 114] width 127 height 14
click at [676, 111] on span "Tasks Tasks" at bounding box center [698, 114] width 127 height 14
click at [308, 117] on icon "button" at bounding box center [305, 113] width 7 height 7
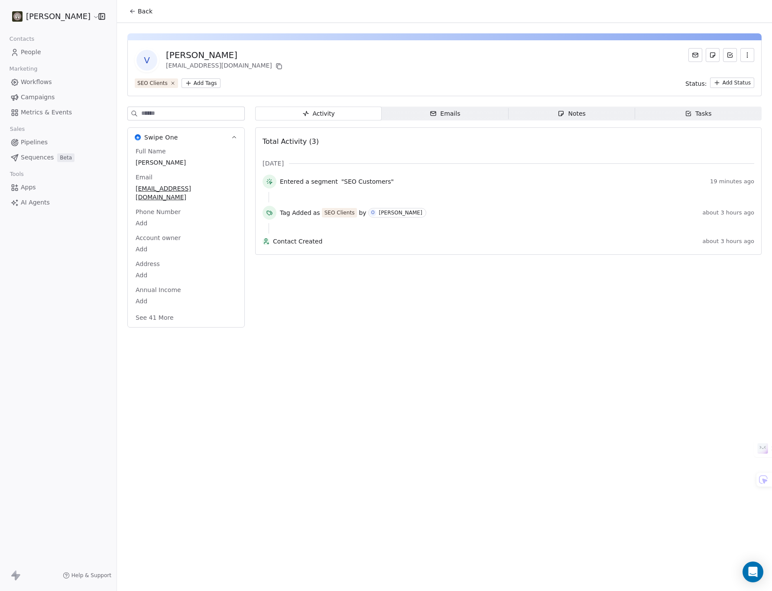
click at [219, 354] on div "Back V [PERSON_NAME] [PERSON_NAME][EMAIL_ADDRESS][DOMAIN_NAME] SEO Clients Add …" at bounding box center [444, 295] width 655 height 591
click at [143, 215] on body "Oak [PERSON_NAME] Contacts People Marketing Workflows Campaigns Metrics & Event…" at bounding box center [386, 309] width 772 height 619
click at [219, 380] on html "Oak [PERSON_NAME] Contacts People Marketing Workflows Campaigns Metrics & Event…" at bounding box center [386, 309] width 772 height 619
click at [219, 380] on div "Back V [PERSON_NAME] [PERSON_NAME][EMAIL_ADDRESS][DOMAIN_NAME] SEO Clients Add …" at bounding box center [444, 295] width 655 height 591
click at [744, 54] on icon "button" at bounding box center [747, 55] width 7 height 7
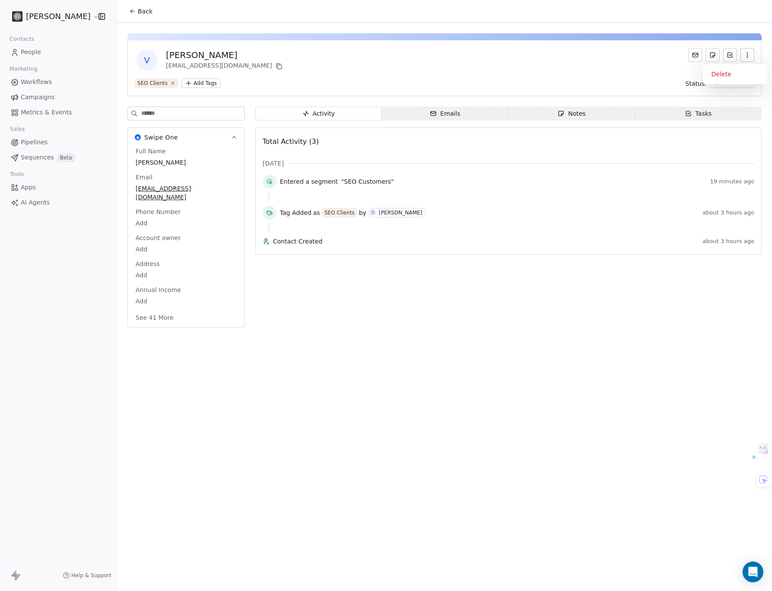
click at [486, 431] on div "Back V [PERSON_NAME] [PERSON_NAME][EMAIL_ADDRESS][DOMAIN_NAME] SEO Clients Add …" at bounding box center [444, 295] width 655 height 591
click at [30, 51] on span "People" at bounding box center [31, 52] width 20 height 9
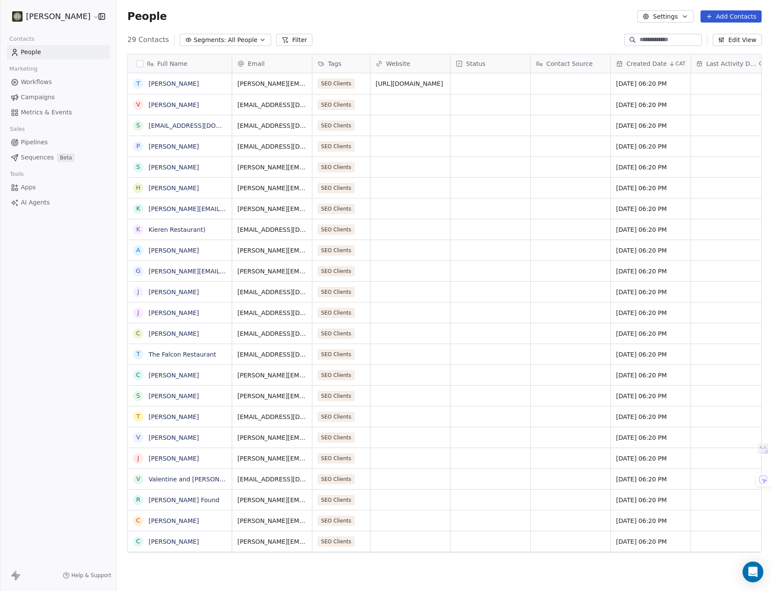
click at [30, 82] on span "Workflows" at bounding box center [36, 82] width 31 height 9
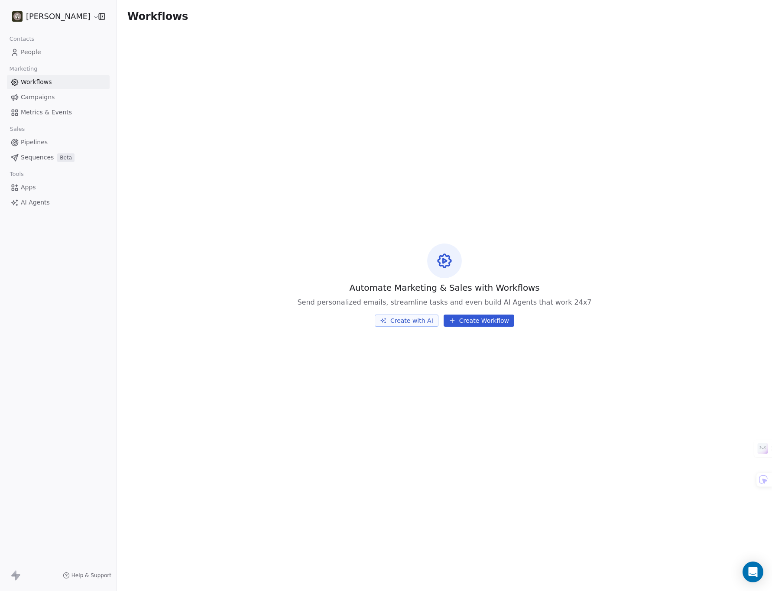
click at [29, 52] on span "People" at bounding box center [31, 52] width 20 height 9
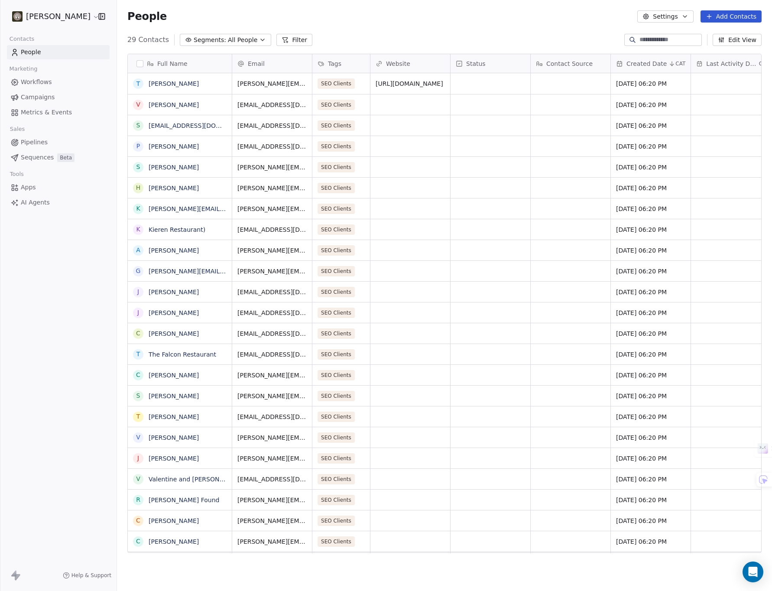
scroll to position [7, 7]
click at [29, 140] on span "Pipelines" at bounding box center [34, 142] width 27 height 9
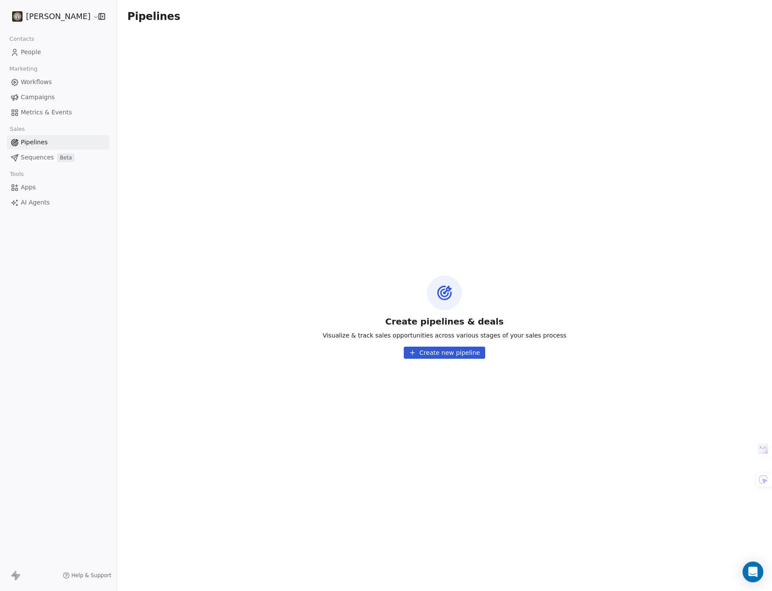
click at [449, 355] on button "Create new pipeline" at bounding box center [444, 353] width 81 height 12
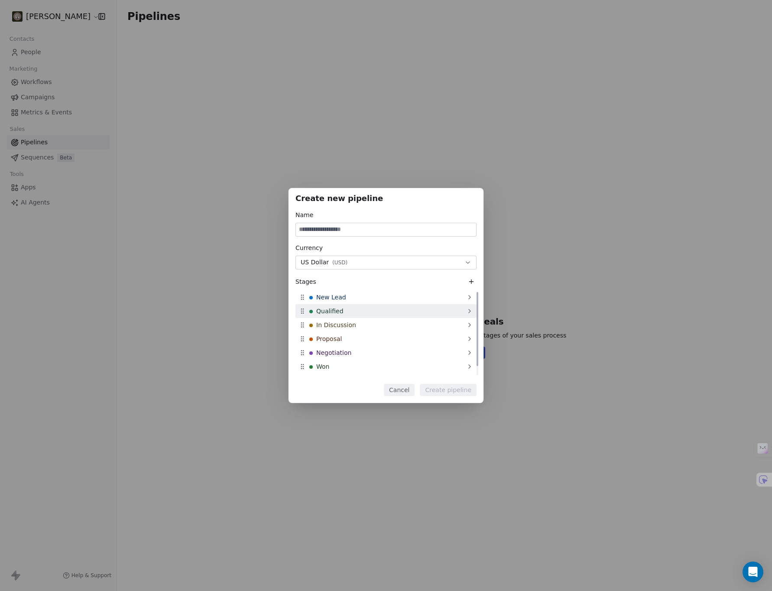
scroll to position [10, 0]
click at [403, 391] on button "Cancel" at bounding box center [399, 390] width 31 height 12
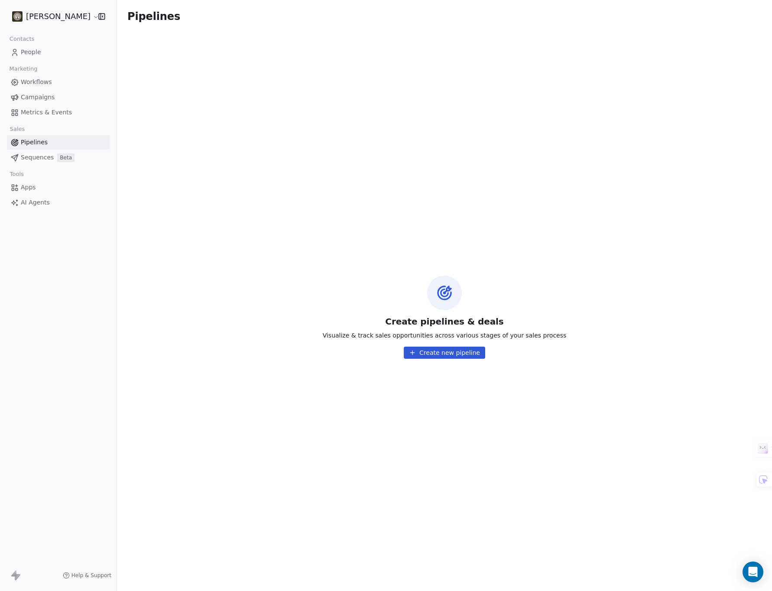
click at [24, 163] on link "Sequences Beta" at bounding box center [58, 157] width 103 height 14
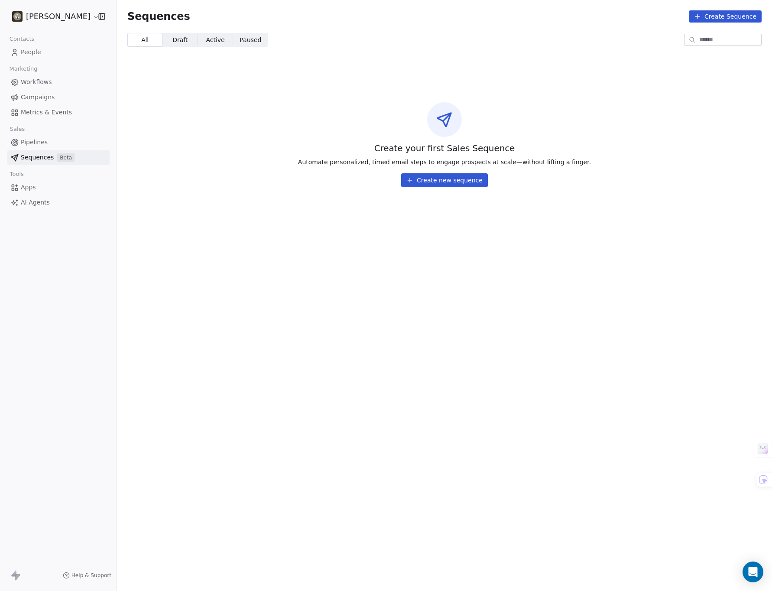
click at [51, 58] on link "People" at bounding box center [58, 52] width 103 height 14
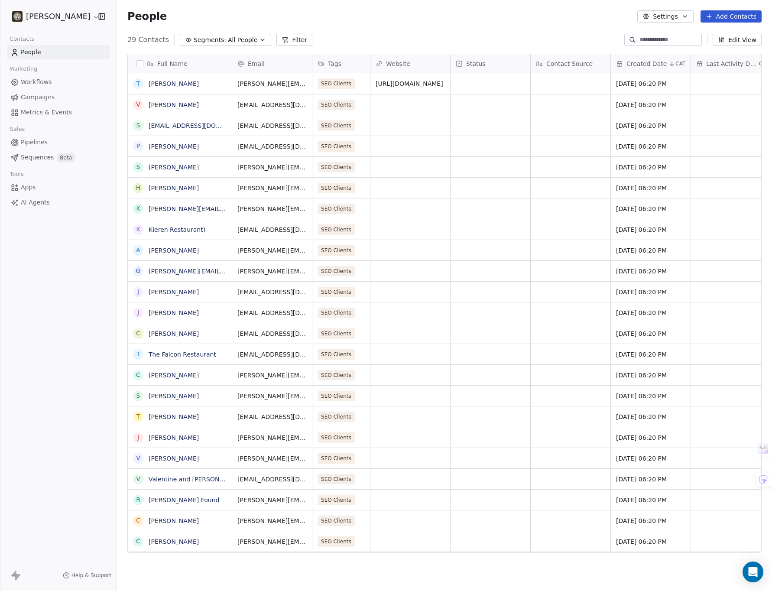
scroll to position [514, 649]
click at [48, 280] on div "Oak [PERSON_NAME] Contacts People Marketing Workflows Campaigns Metrics & Event…" at bounding box center [58, 295] width 117 height 591
